Goal: Task Accomplishment & Management: Manage account settings

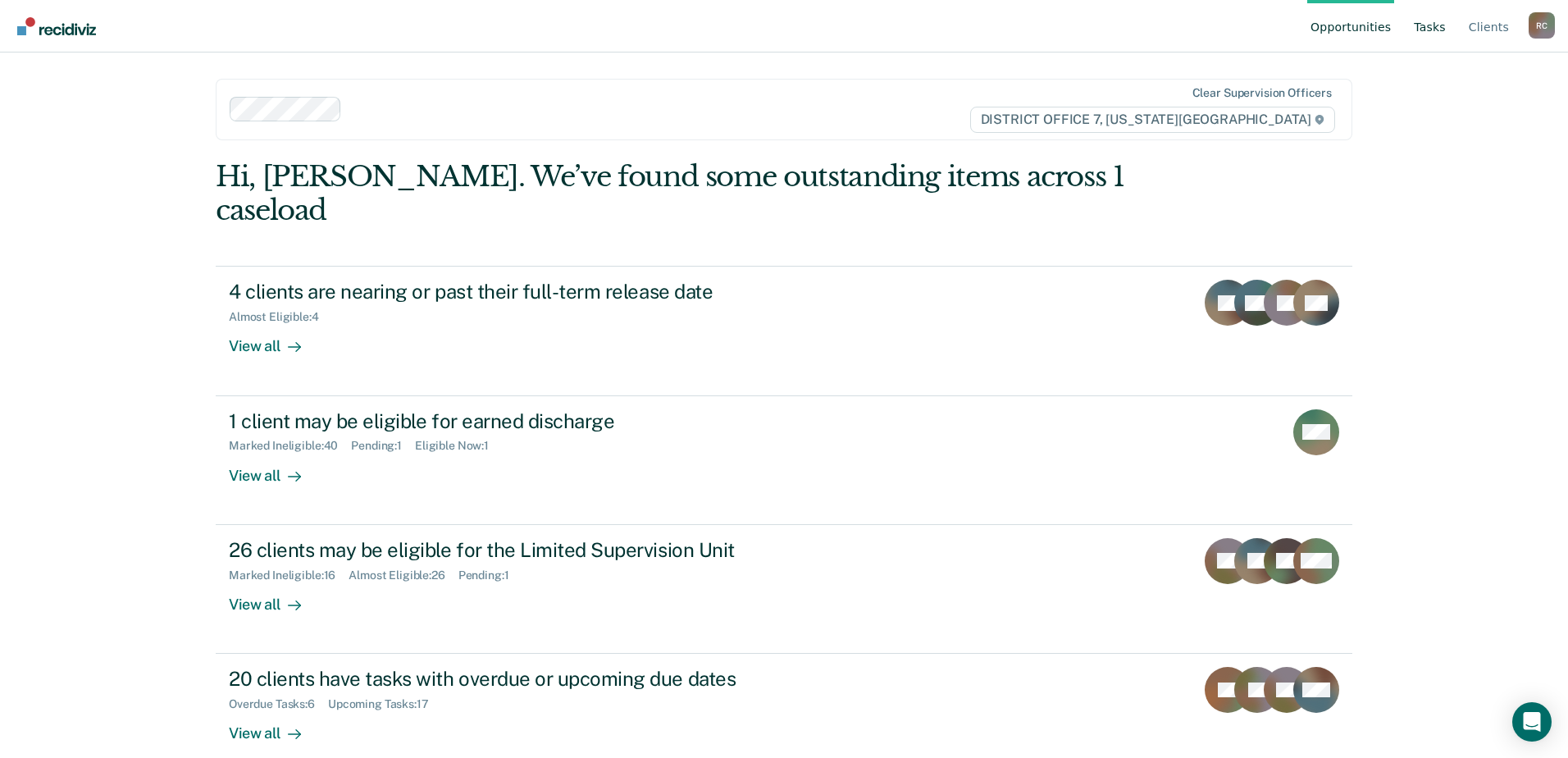
click at [1429, 31] on link "Tasks" at bounding box center [1430, 26] width 38 height 53
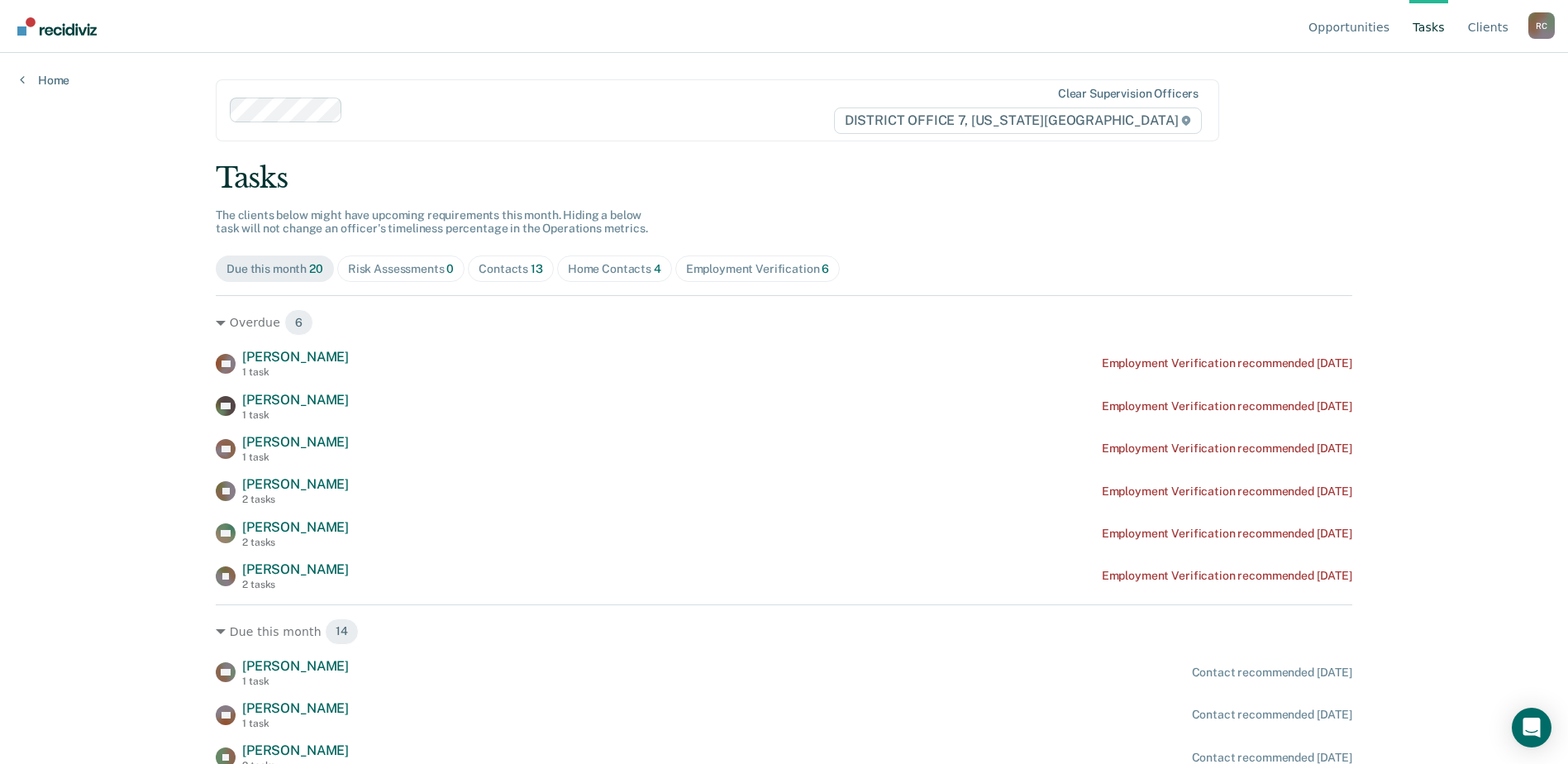
click at [503, 273] on div "Contacts 13" at bounding box center [511, 269] width 65 height 14
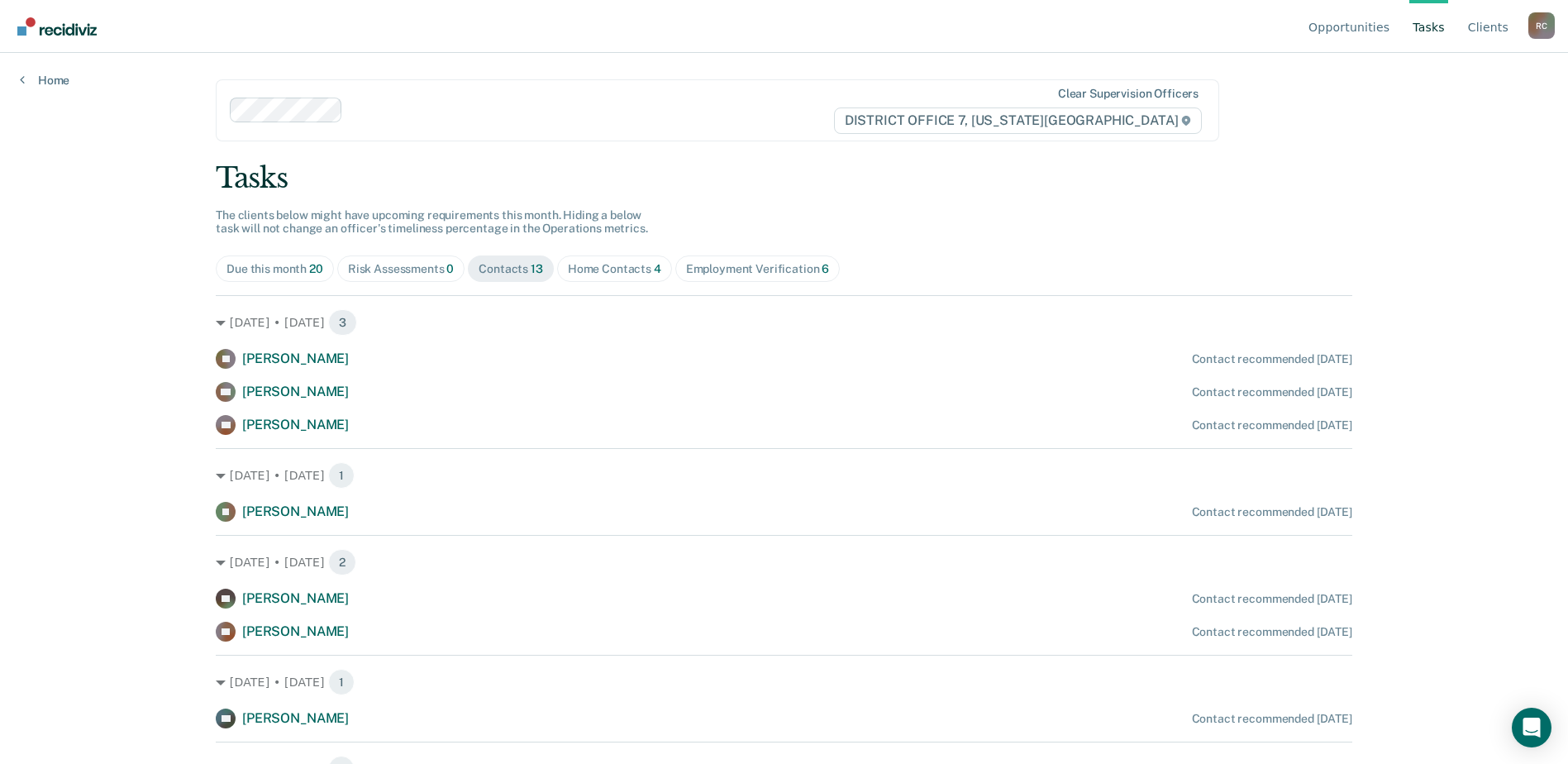
click at [624, 264] on div "Home Contacts 4" at bounding box center [614, 269] width 94 height 14
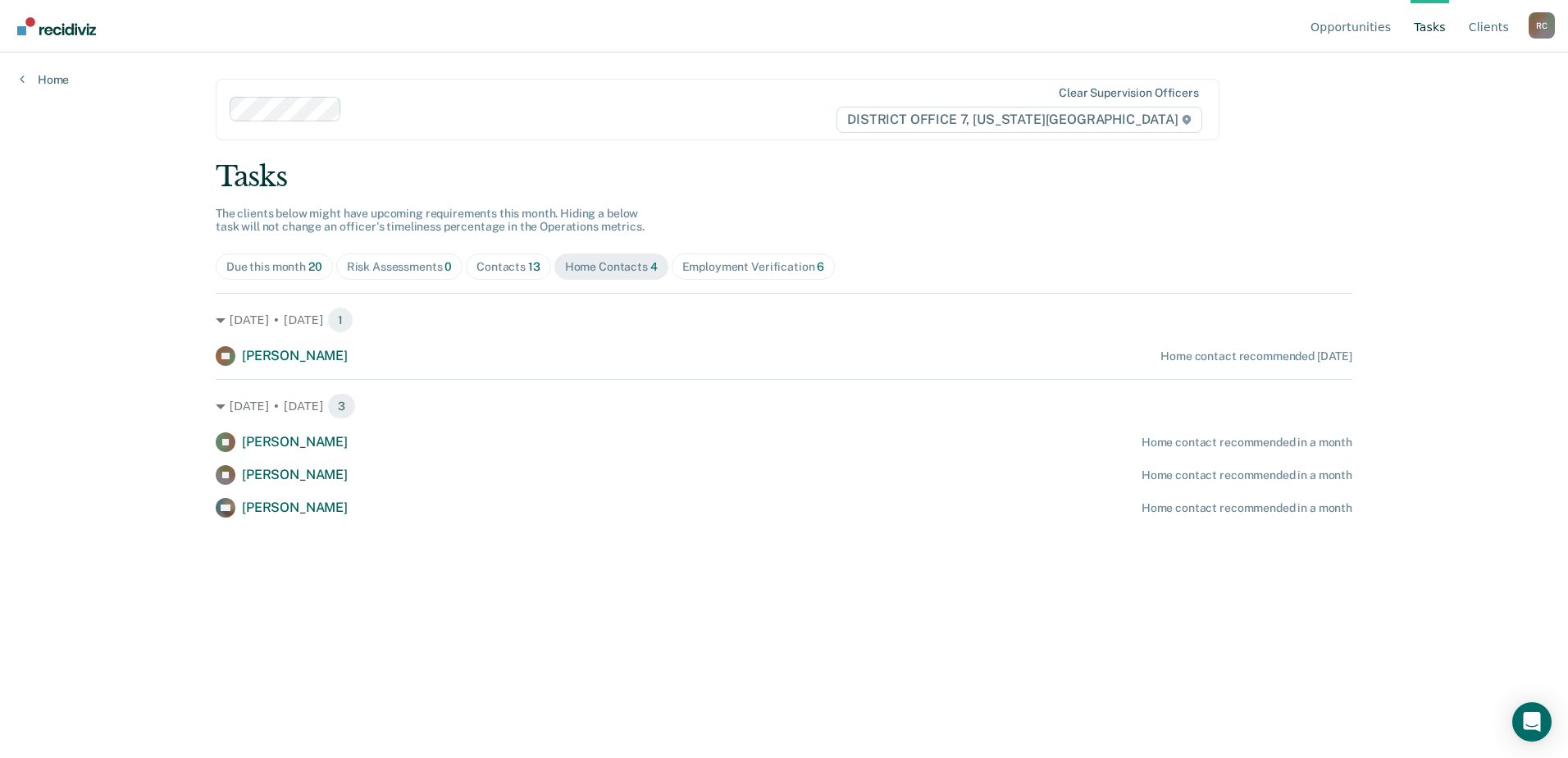
click at [756, 272] on div "Employment Verification 6" at bounding box center [753, 266] width 143 height 14
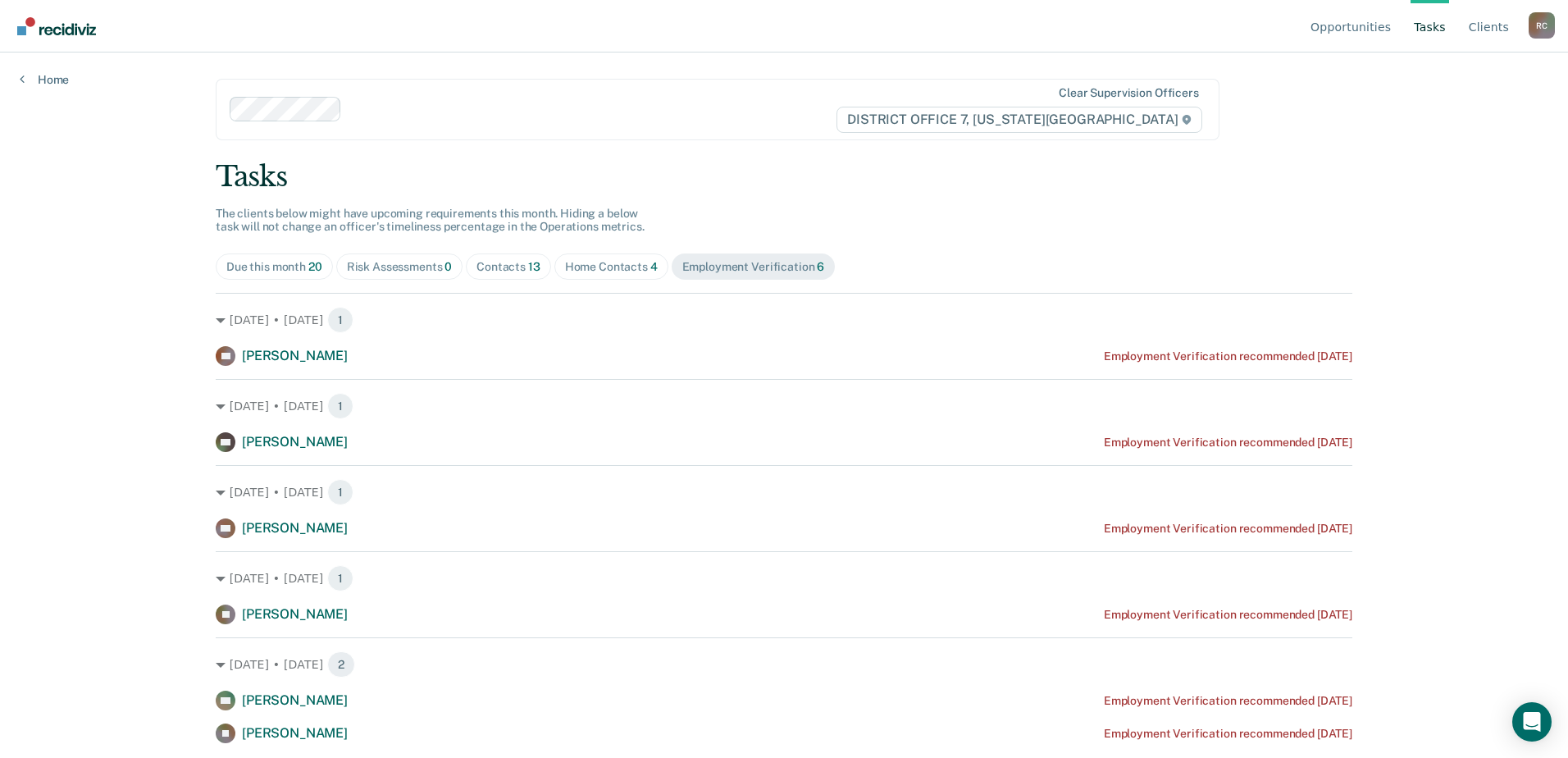
click at [1469, 383] on div "Opportunities Tasks Client s [GEOGRAPHIC_DATA][PERSON_NAME] Profile How it work…" at bounding box center [784, 379] width 1568 height 758
click at [54, 85] on link "Home" at bounding box center [44, 79] width 49 height 14
